Goal: Task Accomplishment & Management: Use online tool/utility

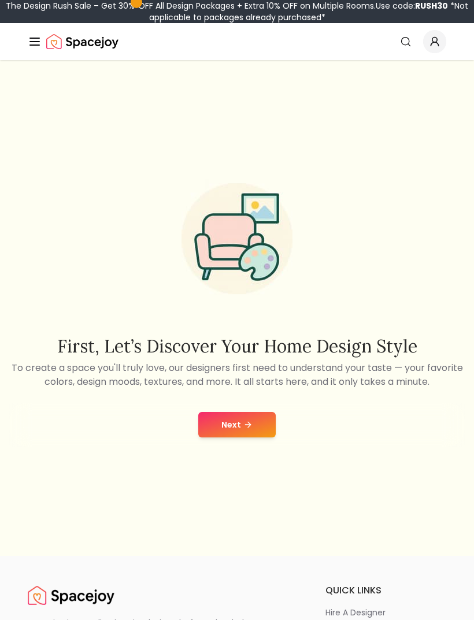
click at [264, 437] on button "Next" at bounding box center [236, 424] width 77 height 25
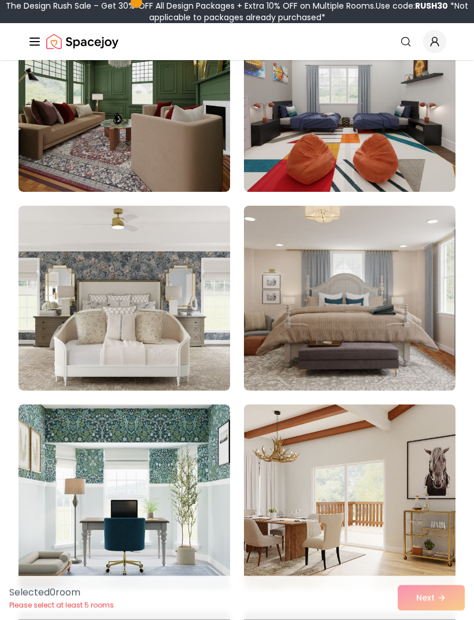
scroll to position [1599, 0]
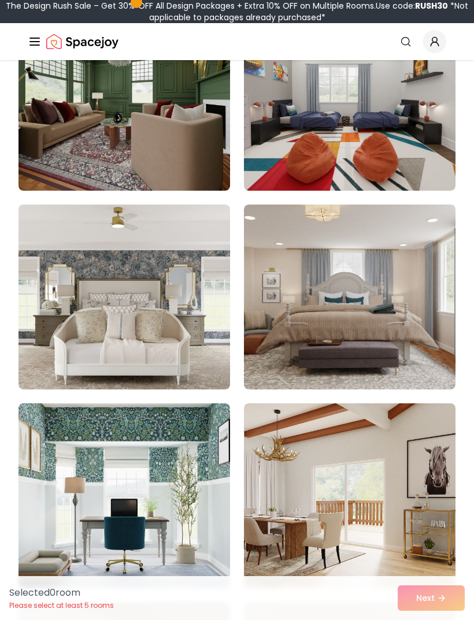
click at [78, 351] on img at bounding box center [124, 297] width 212 height 185
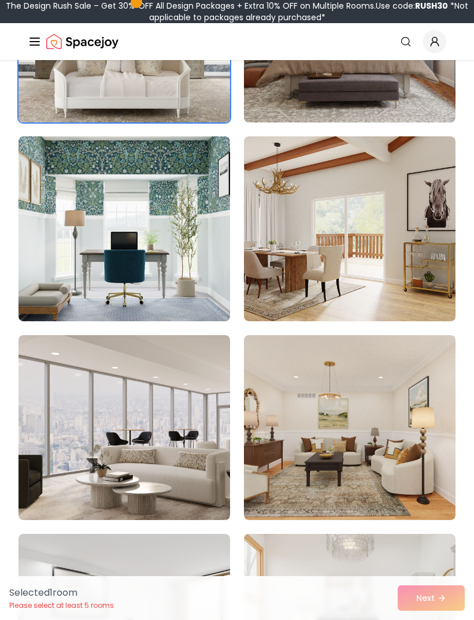
scroll to position [1923, 0]
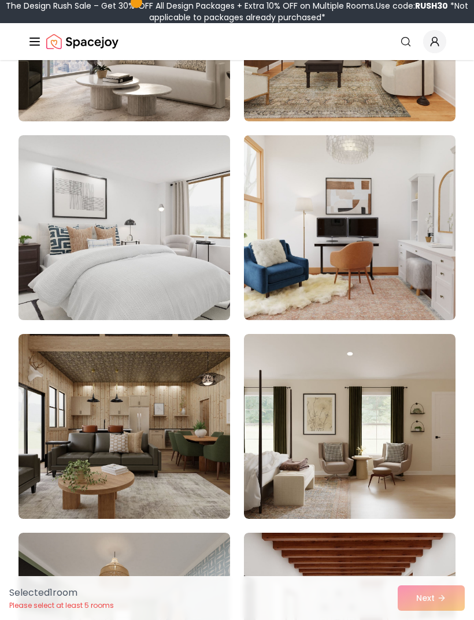
click at [64, 284] on img at bounding box center [124, 227] width 212 height 185
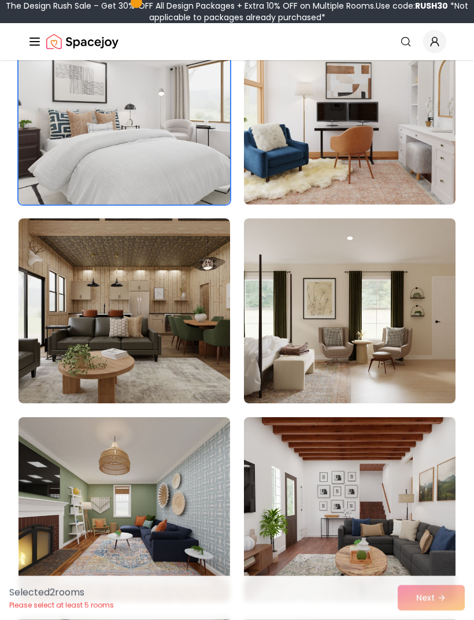
scroll to position [2380, 0]
click at [80, 359] on img at bounding box center [124, 311] width 212 height 185
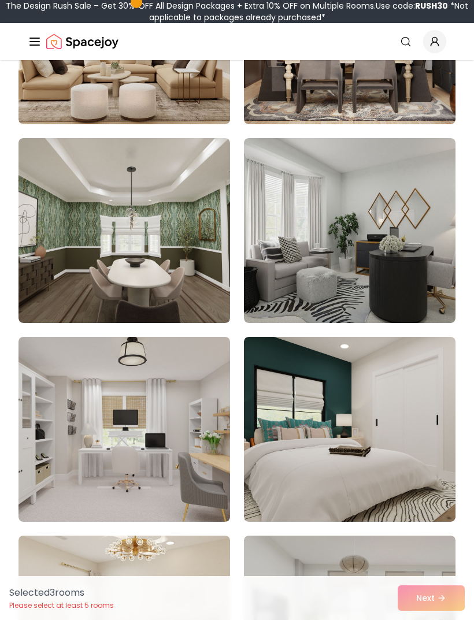
scroll to position [3649, 0]
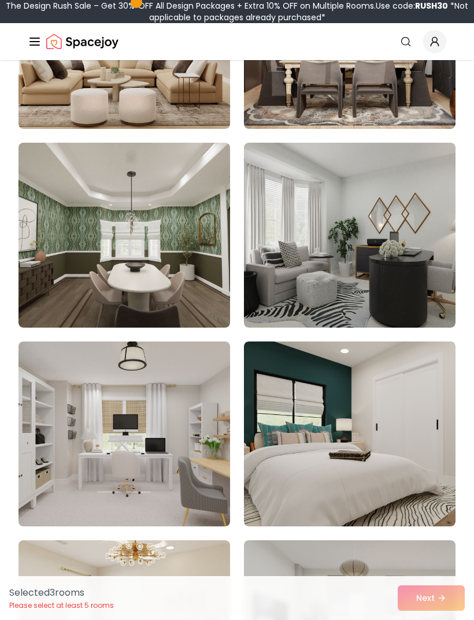
click at [64, 291] on img at bounding box center [124, 235] width 212 height 185
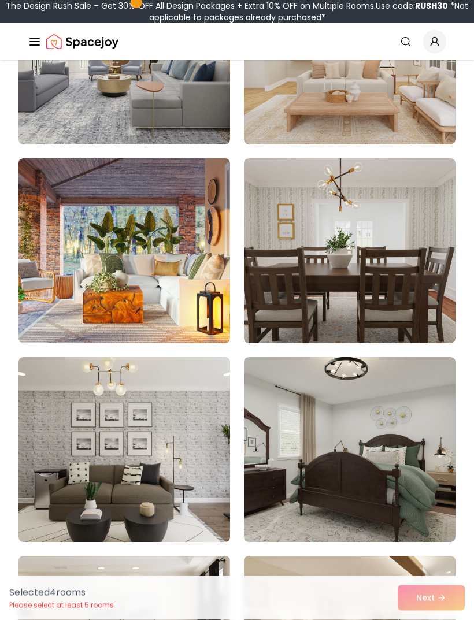
scroll to position [7017, 0]
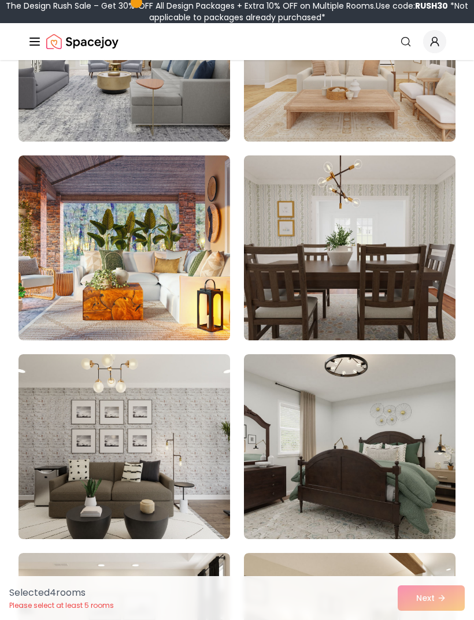
click at [356, 435] on img at bounding box center [350, 446] width 212 height 185
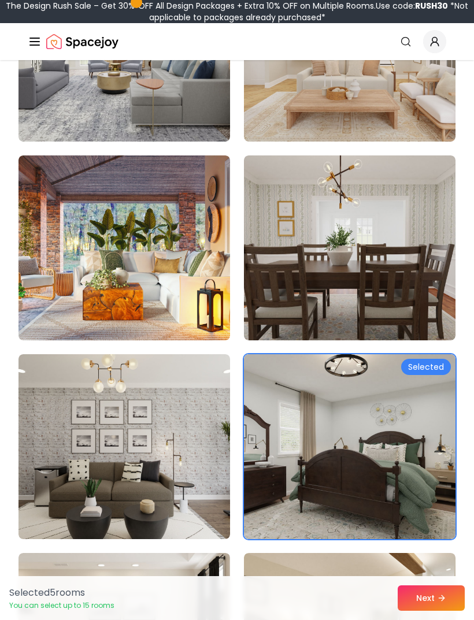
click at [433, 611] on button "Next" at bounding box center [431, 598] width 67 height 25
